Goal: Task Accomplishment & Management: Manage account settings

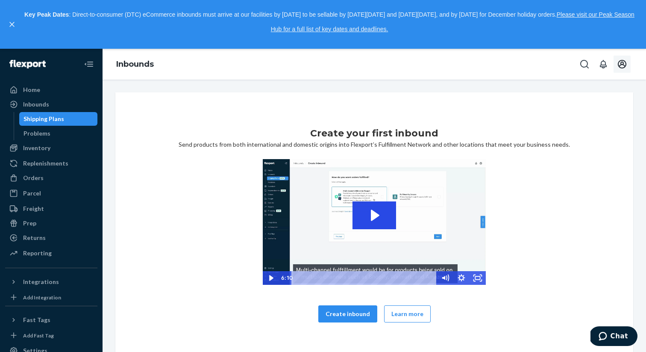
click at [620, 62] on icon "Open account menu" at bounding box center [622, 64] width 9 height 9
click at [510, 80] on div "Create your first inbound Send products from both international and domestic or…" at bounding box center [374, 215] width 543 height 272
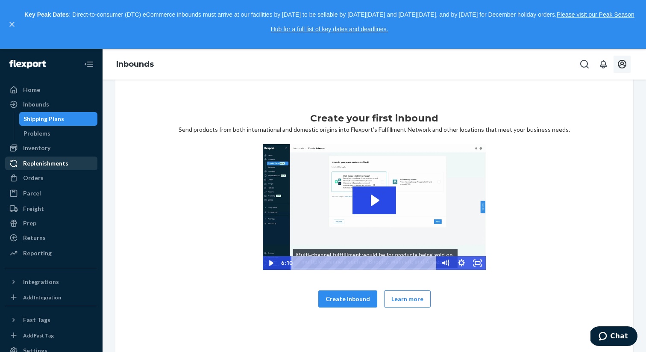
click at [35, 162] on div "Replenishments" at bounding box center [45, 163] width 45 height 9
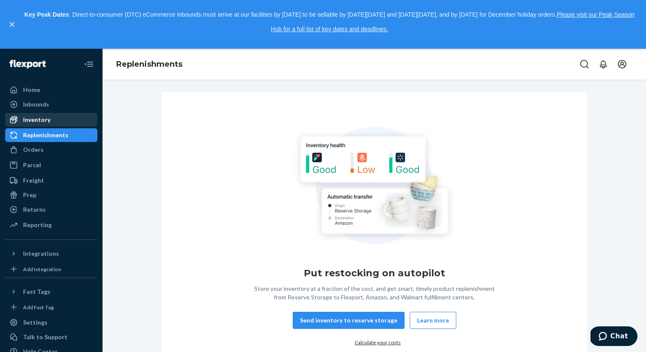
click at [35, 121] on div "Inventory" at bounding box center [36, 119] width 27 height 9
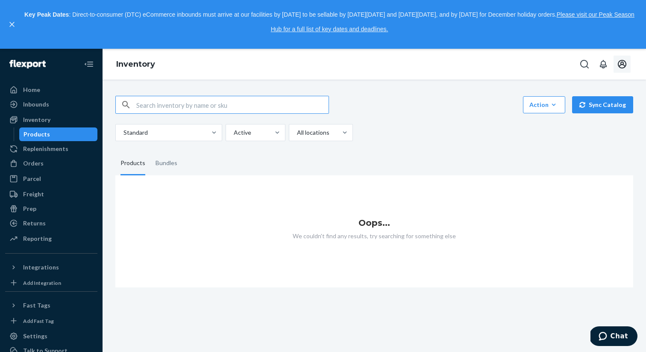
click at [617, 62] on icon "Open account menu" at bounding box center [622, 64] width 10 height 10
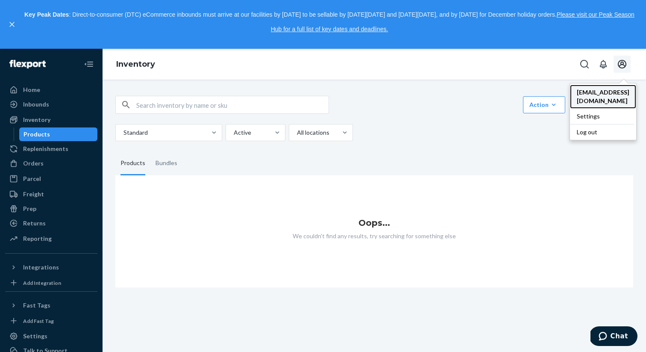
click at [597, 89] on span "[EMAIL_ADDRESS][DOMAIN_NAME]" at bounding box center [603, 96] width 53 height 17
